Goal: Find contact information: Find contact information

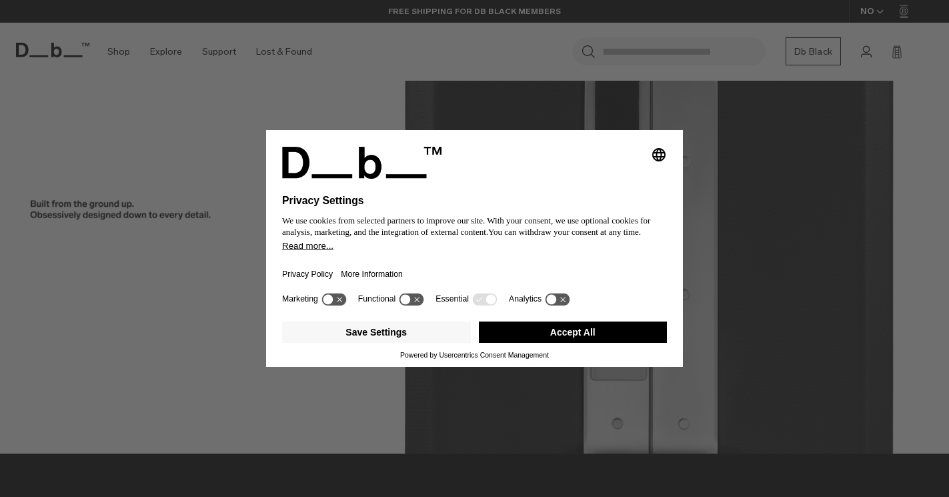
click at [529, 328] on button "Accept All" at bounding box center [573, 331] width 189 height 21
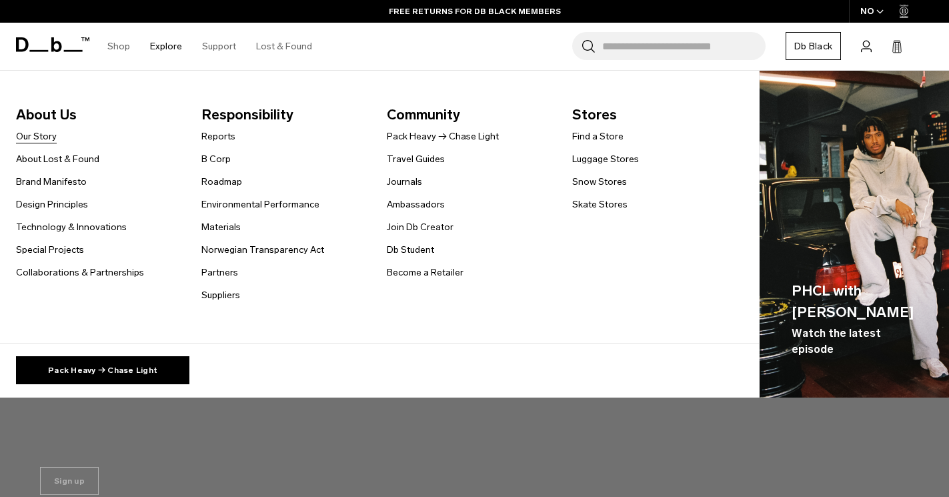
click at [36, 139] on link "Our Story" at bounding box center [36, 136] width 41 height 14
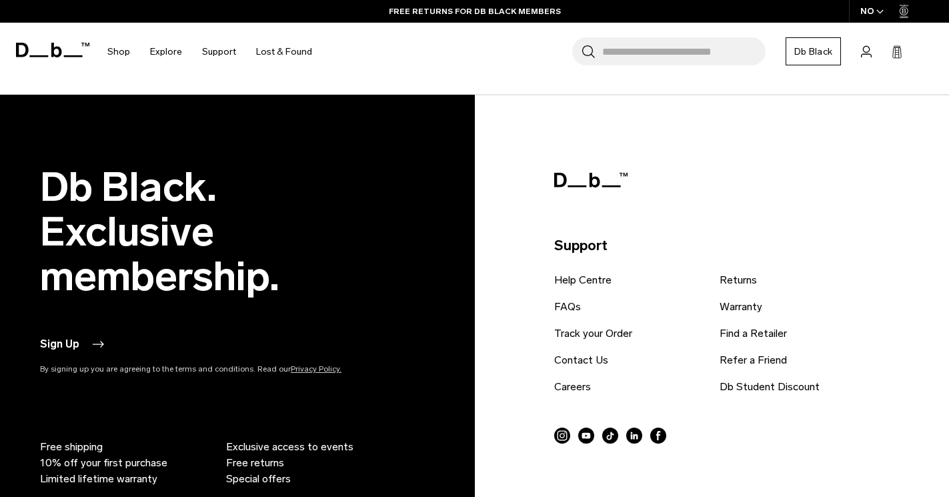
scroll to position [1662, 0]
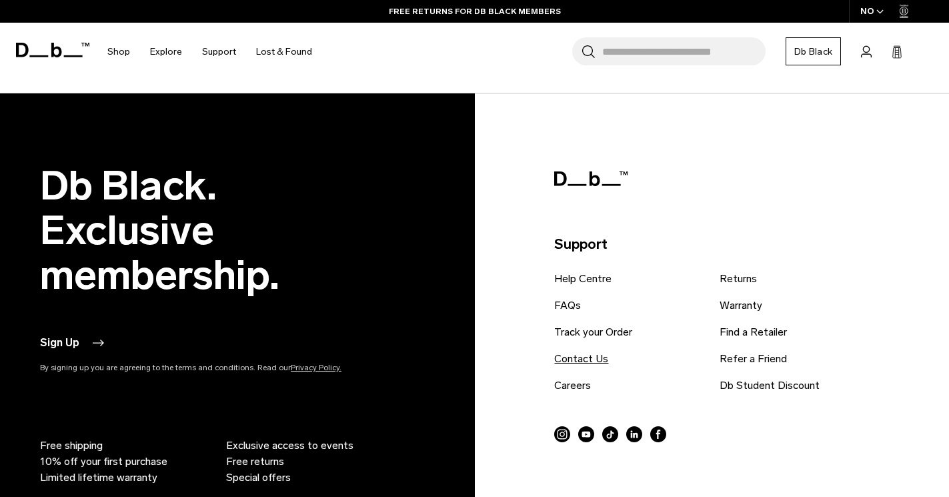
click at [580, 351] on link "Contact Us" at bounding box center [581, 359] width 54 height 16
